Goal: Task Accomplishment & Management: Complete application form

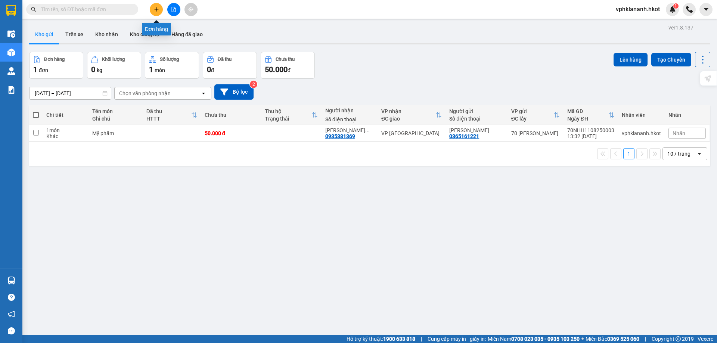
click at [160, 10] on button at bounding box center [156, 9] width 13 height 13
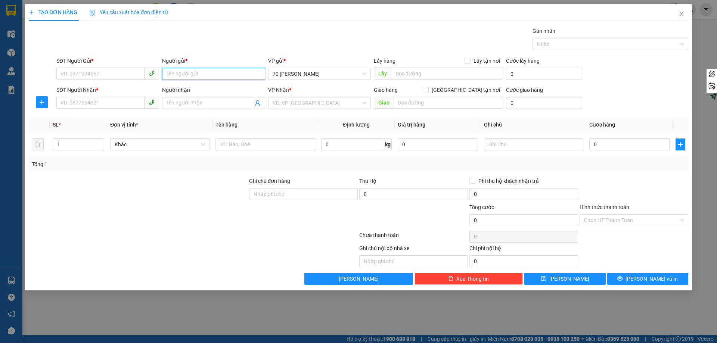
click at [187, 72] on input "Người gửi *" at bounding box center [213, 74] width 103 height 12
type input "a"
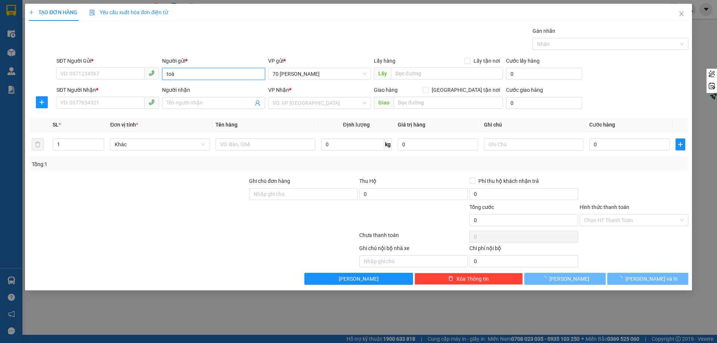
type input "toàn"
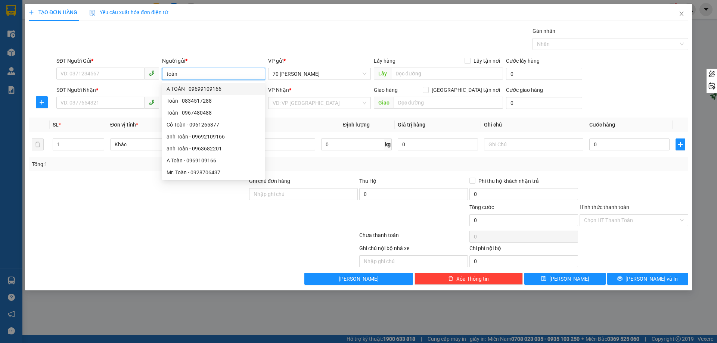
click at [241, 93] on div "A TOÀN - 09699109166" at bounding box center [213, 89] width 103 height 12
type input "09699109166"
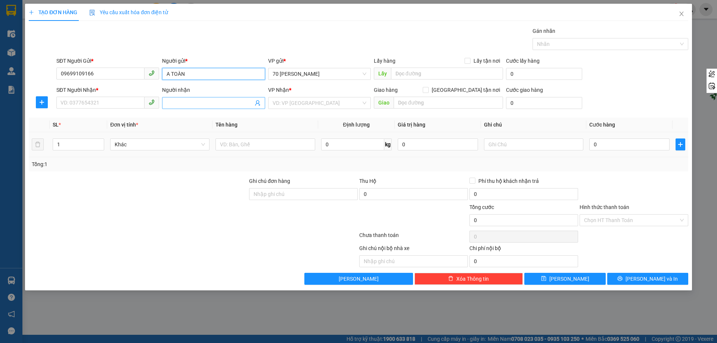
type input "A TOÀN"
click at [198, 102] on input "Người nhận" at bounding box center [209, 103] width 86 height 8
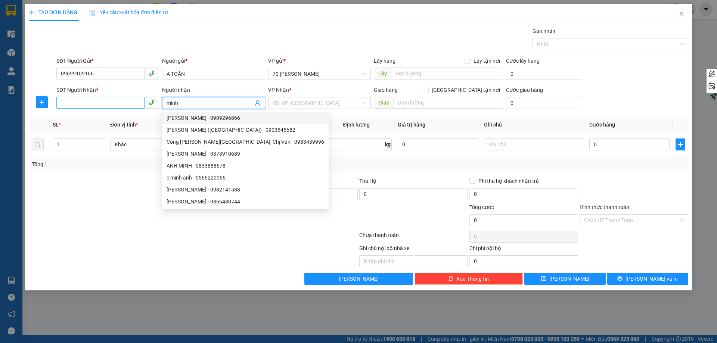
type input "minh"
click at [121, 103] on input "SĐT Người Nhận *" at bounding box center [100, 103] width 88 height 12
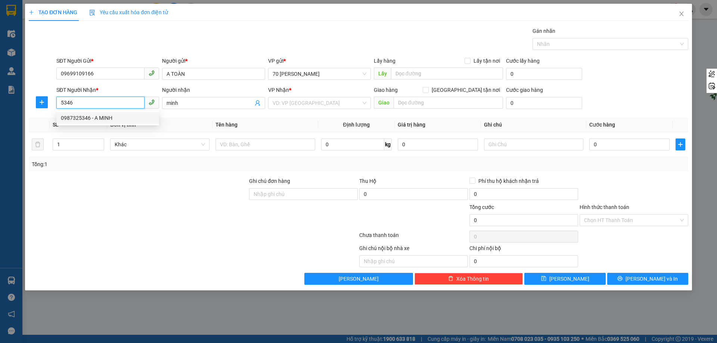
click at [104, 115] on div "0987325346 - A MINH" at bounding box center [108, 118] width 94 height 8
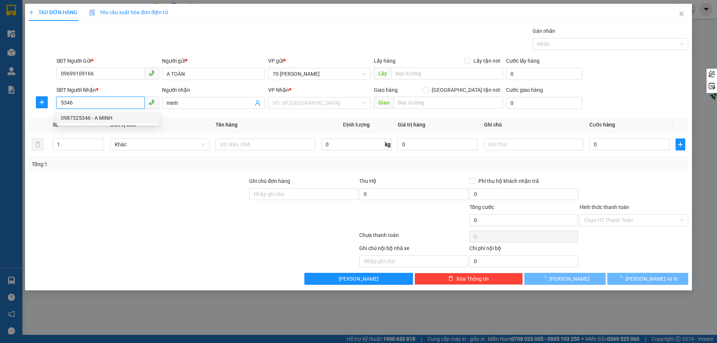
type input "0987325346"
type input "A MINH"
type input "Nhà máy ô tô Huế"
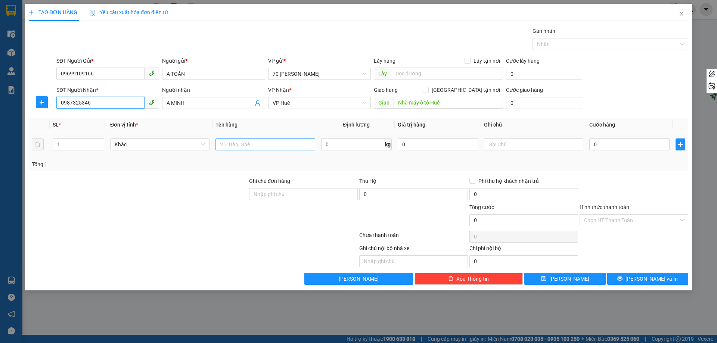
type input "0987325346"
click at [283, 148] on input "text" at bounding box center [264, 144] width 99 height 12
click at [97, 144] on span "Decrease Value" at bounding box center [100, 146] width 8 height 7
click at [82, 143] on input "1" at bounding box center [78, 144] width 51 height 11
click at [60, 143] on input "12" at bounding box center [78, 144] width 51 height 11
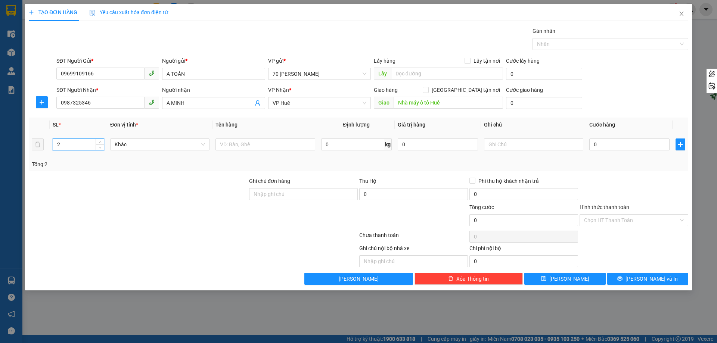
type input "2"
click at [604, 136] on td "0" at bounding box center [629, 144] width 86 height 25
click at [608, 143] on input "0" at bounding box center [629, 144] width 80 height 12
click at [288, 146] on input "text" at bounding box center [264, 144] width 99 height 12
type input "c"
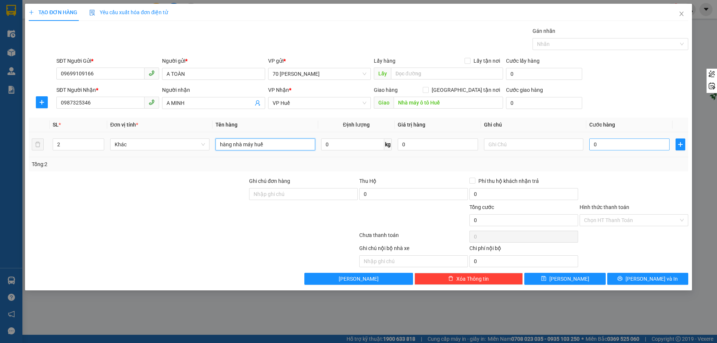
type input "hàng nhà máy huế"
click at [642, 149] on input "0" at bounding box center [629, 144] width 80 height 12
type input "2"
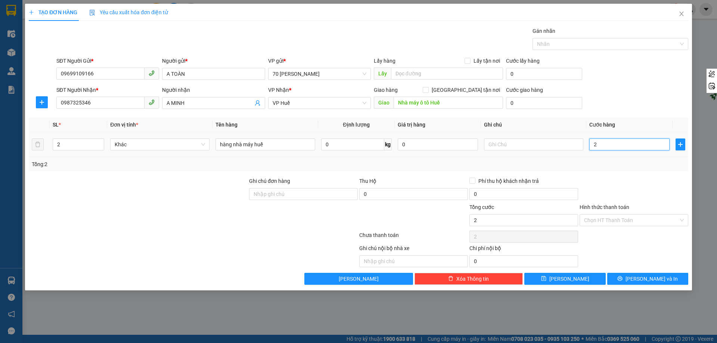
type input "20"
type input "200"
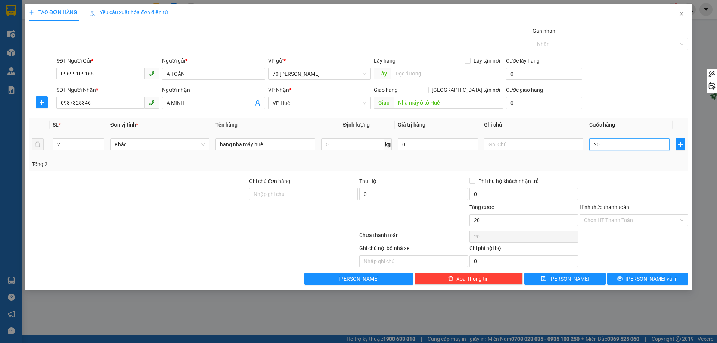
type input "200"
type input "200.000"
click at [613, 180] on div at bounding box center [634, 190] width 110 height 26
click at [621, 218] on input "Hình thức thanh toán" at bounding box center [631, 220] width 94 height 11
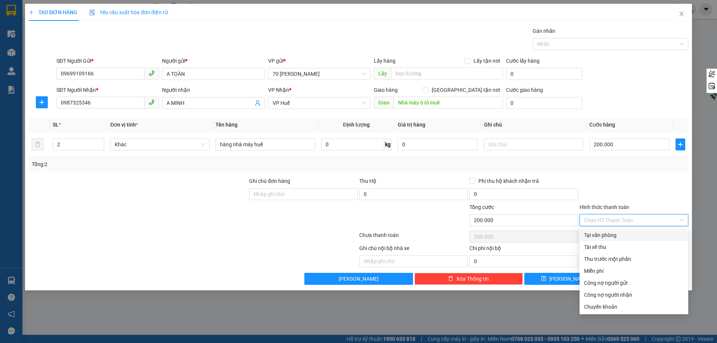
click at [620, 239] on div "Tại văn phòng" at bounding box center [634, 235] width 100 height 8
type input "0"
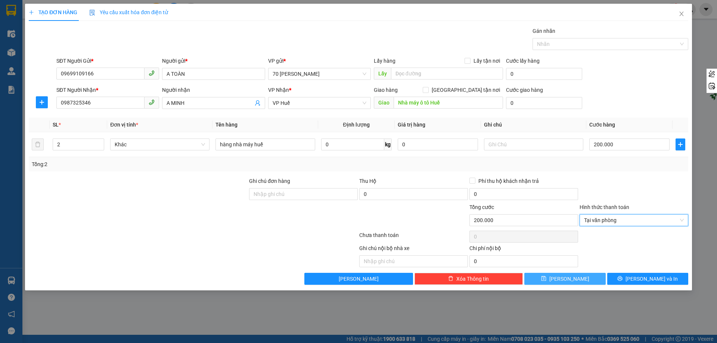
click at [577, 277] on button "Lưu" at bounding box center [564, 279] width 81 height 12
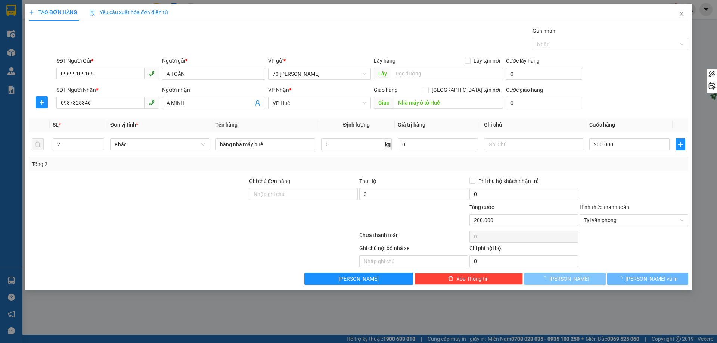
type input "1"
type input "0"
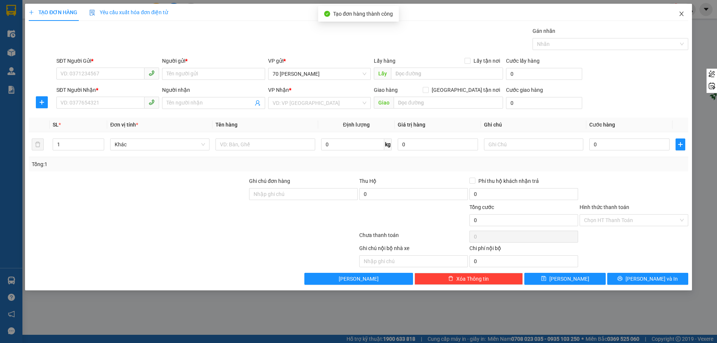
click at [682, 13] on icon "close" at bounding box center [681, 14] width 4 height 4
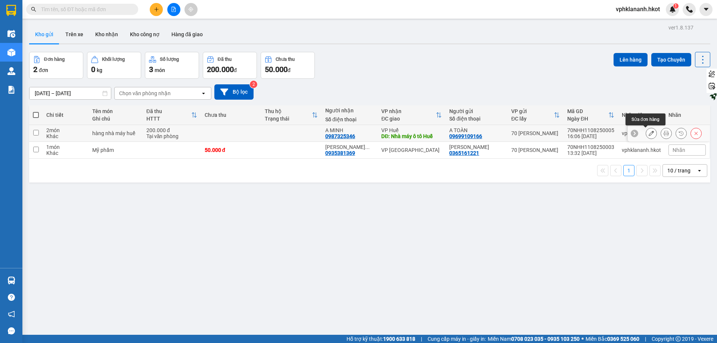
click at [648, 134] on icon at bounding box center [650, 133] width 5 height 5
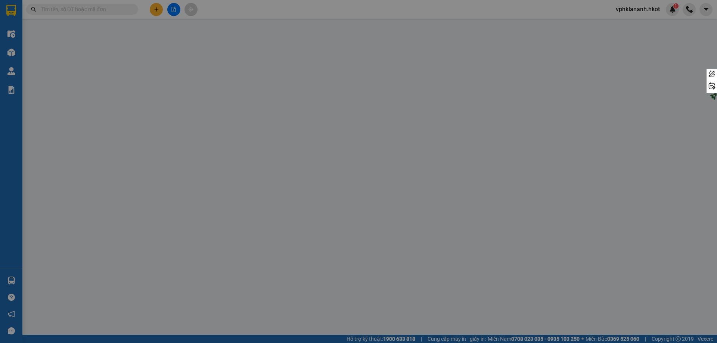
type input "09699109166"
type input "A TOÀN"
type input "0987325346"
type input "A MINH"
type input "Nhà máy ô tô Huế"
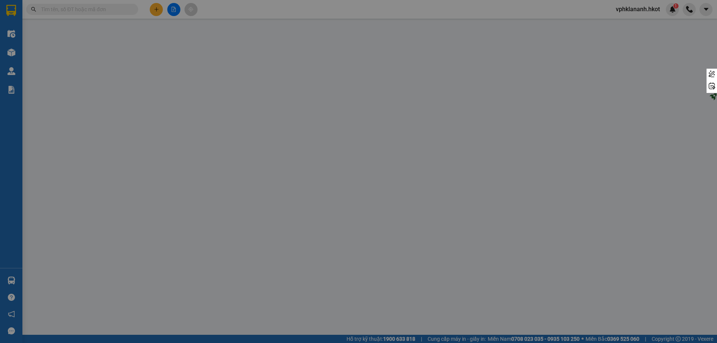
type input "200.000"
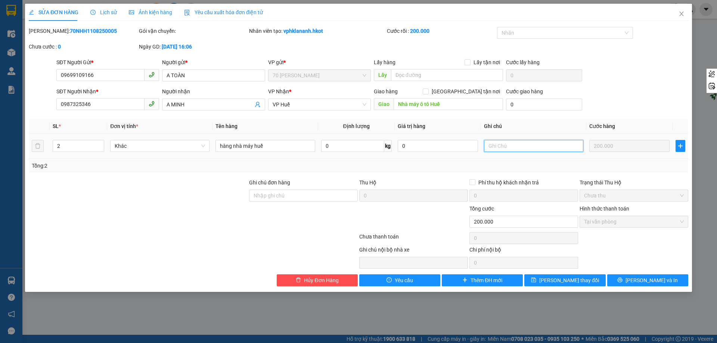
click at [521, 144] on input "text" at bounding box center [533, 146] width 99 height 12
type input "việt anh thu"
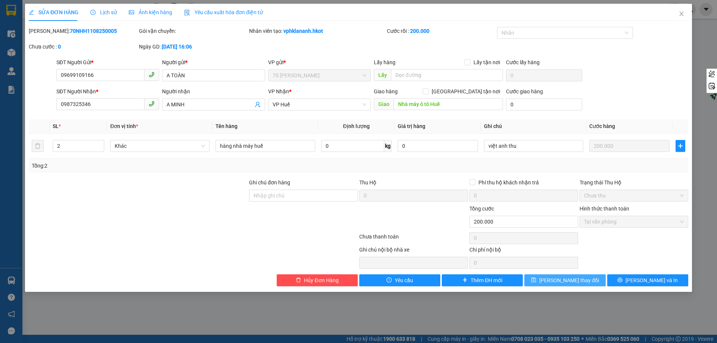
click at [572, 276] on span "[PERSON_NAME] thay đổi" at bounding box center [569, 280] width 60 height 8
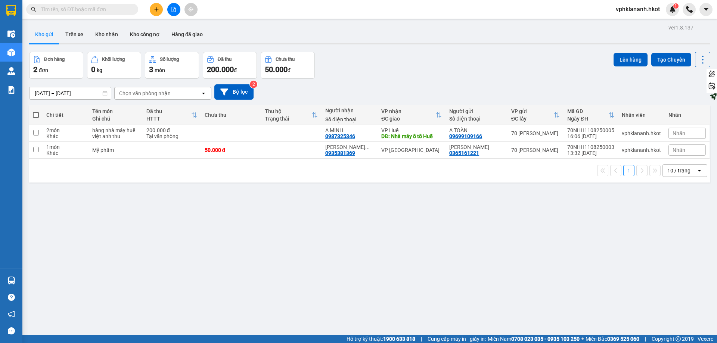
click at [163, 8] on div at bounding box center [174, 9] width 56 height 13
click at [160, 9] on button at bounding box center [156, 9] width 13 height 13
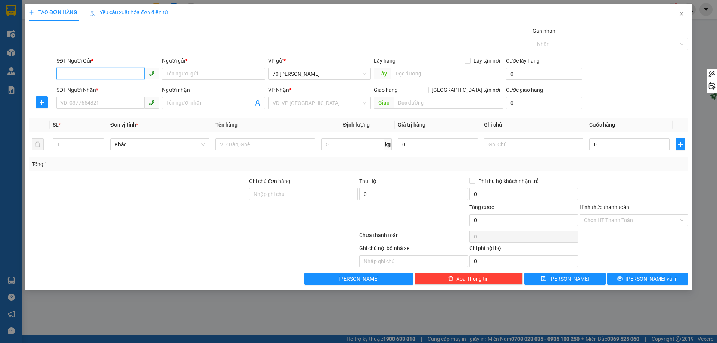
click at [122, 77] on input "SĐT Người Gửi *" at bounding box center [100, 74] width 88 height 12
click at [679, 13] on icon "close" at bounding box center [681, 14] width 6 height 6
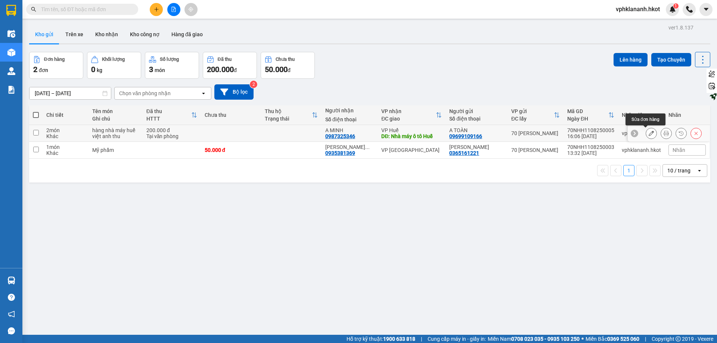
click at [648, 133] on icon at bounding box center [650, 133] width 5 height 5
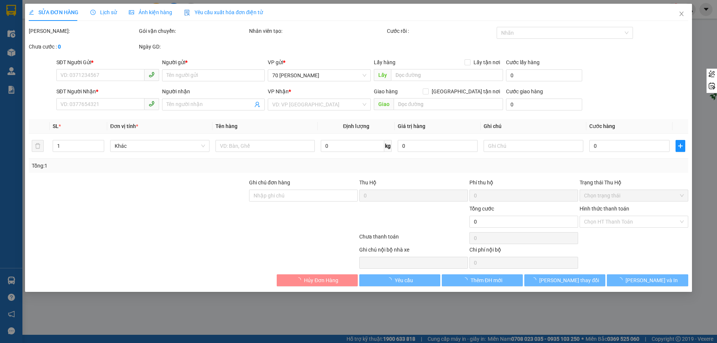
type input "09699109166"
type input "A TOÀN"
type input "0987325346"
type input "A MINH"
type input "Nhà máy ô tô Huế"
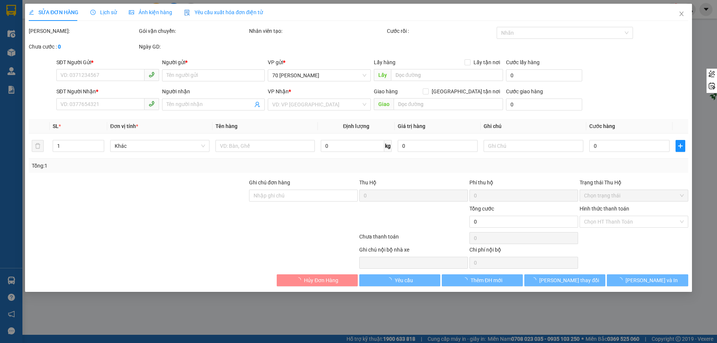
type input "200.000"
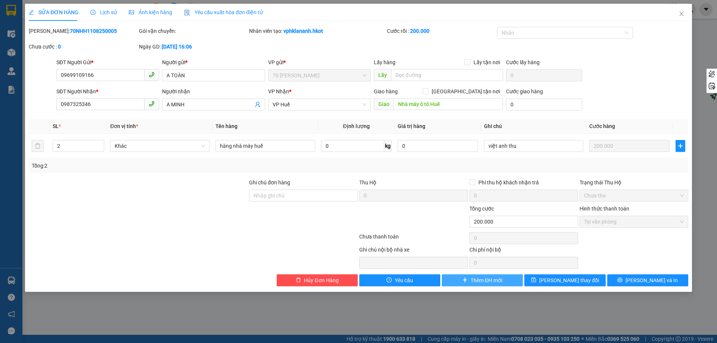
click at [472, 280] on span "Thêm ĐH mới" at bounding box center [486, 280] width 32 height 8
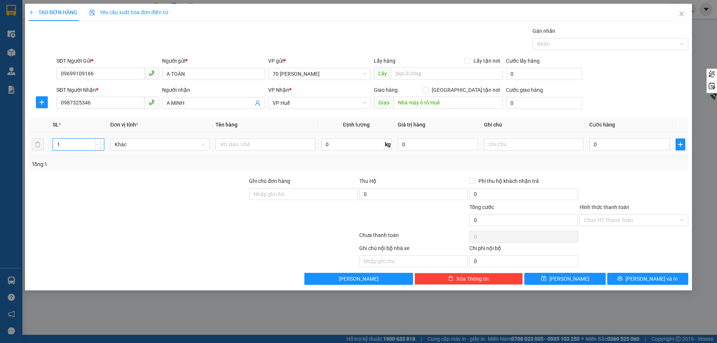
click at [89, 144] on input "1" at bounding box center [78, 144] width 51 height 11
type input "6"
type input "7"
click at [607, 147] on input "0" at bounding box center [629, 144] width 80 height 12
type input "05"
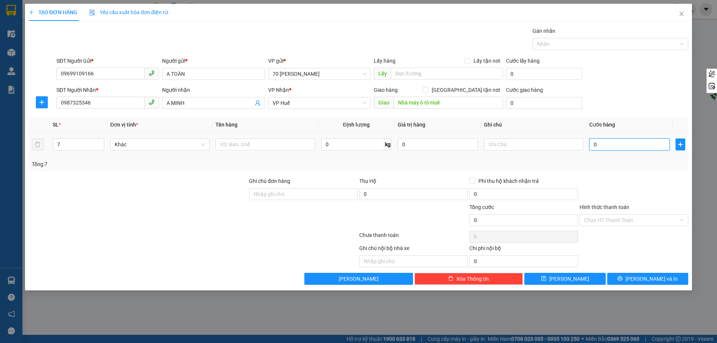
type input "5"
type input "058"
type input "58"
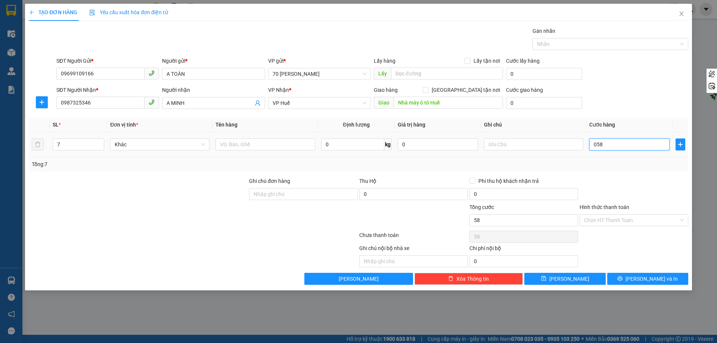
type input "0.580"
type input "580"
type input "580.000"
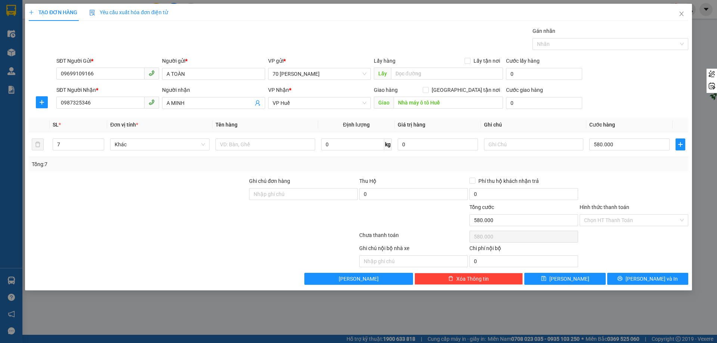
click at [658, 190] on div at bounding box center [634, 190] width 110 height 26
click at [632, 224] on input "Hình thức thanh toán" at bounding box center [631, 220] width 94 height 11
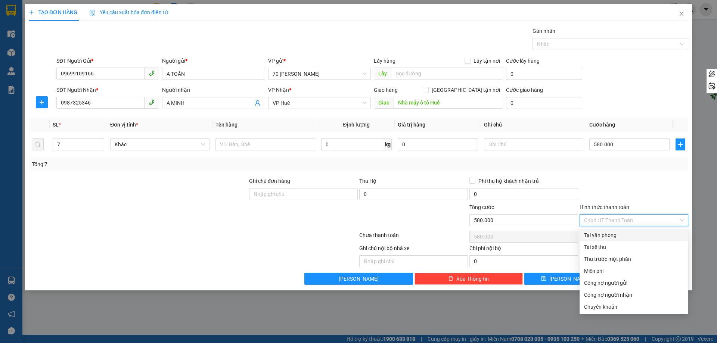
click at [627, 238] on div "Tại văn phòng" at bounding box center [634, 235] width 100 height 8
type input "0"
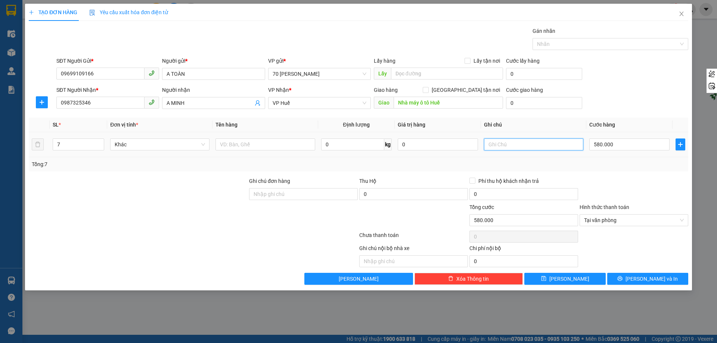
click at [517, 147] on input "text" at bounding box center [533, 144] width 99 height 12
type input "việt anh thu"
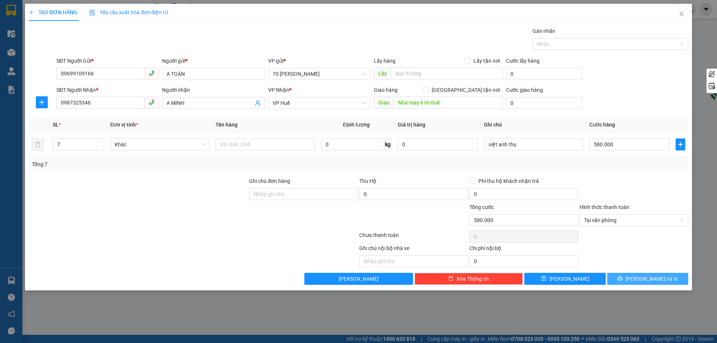
click at [642, 274] on button "[PERSON_NAME] và In" at bounding box center [647, 279] width 81 height 12
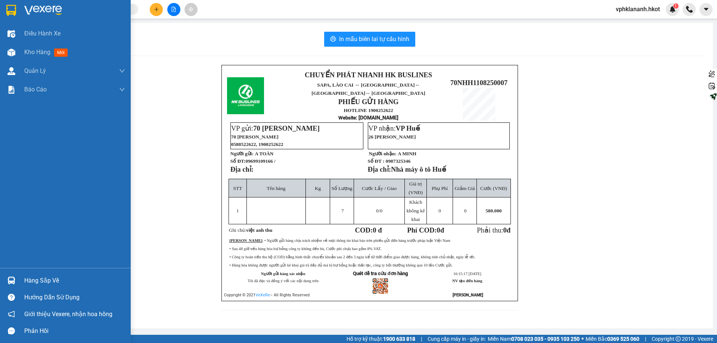
click at [4, 6] on div at bounding box center [65, 12] width 131 height 24
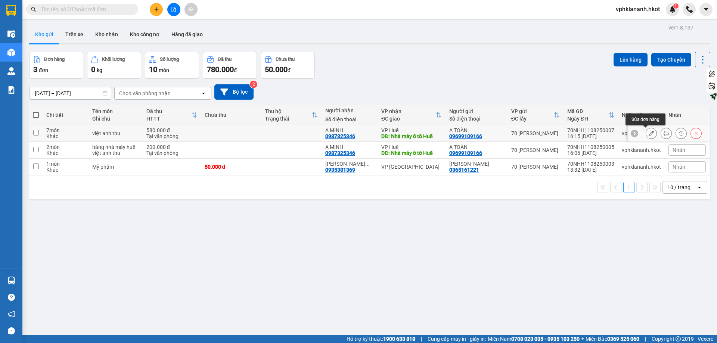
click at [648, 133] on icon at bounding box center [650, 133] width 5 height 5
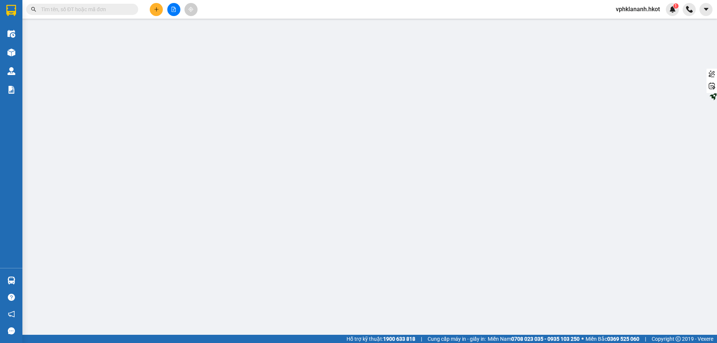
type input "09699109166"
type input "A TOÀN"
type input "0987325346"
type input "A MINH"
type input "Nhà máy ô tô Huế"
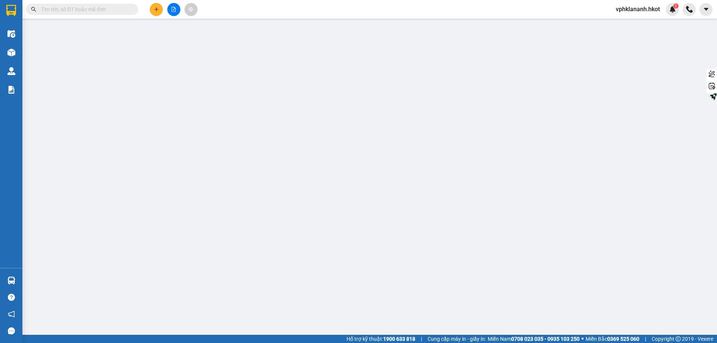
type input "580.000"
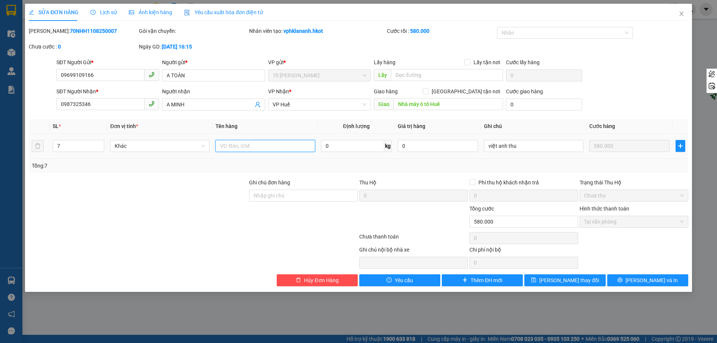
click at [281, 149] on input "text" at bounding box center [264, 146] width 99 height 12
click at [680, 15] on icon "close" at bounding box center [681, 14] width 6 height 6
